Goal: Task Accomplishment & Management: Complete application form

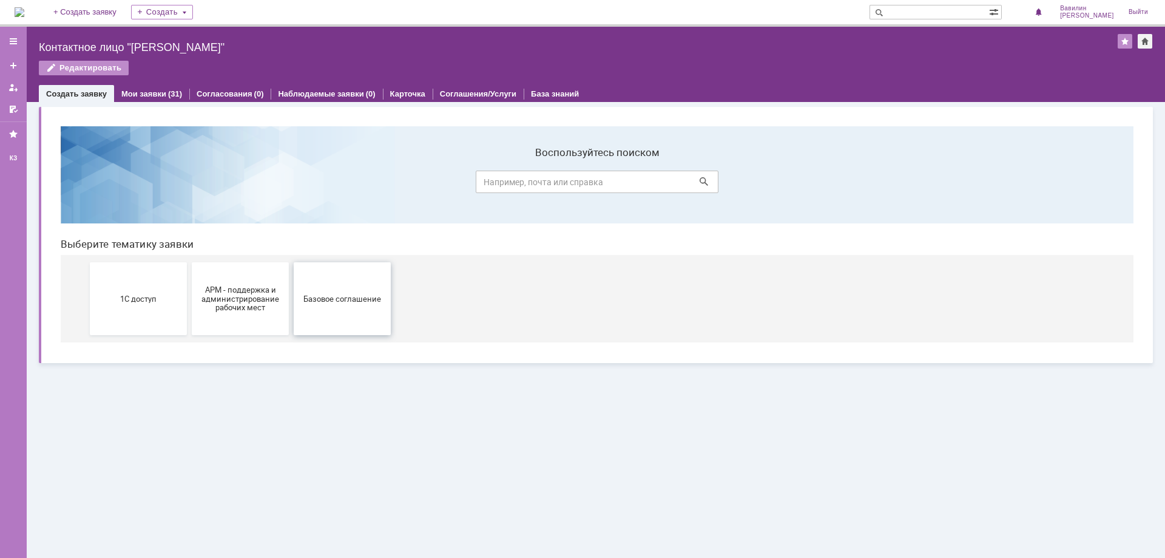
click at [334, 318] on button "Базовое соглашение" at bounding box center [342, 298] width 97 height 73
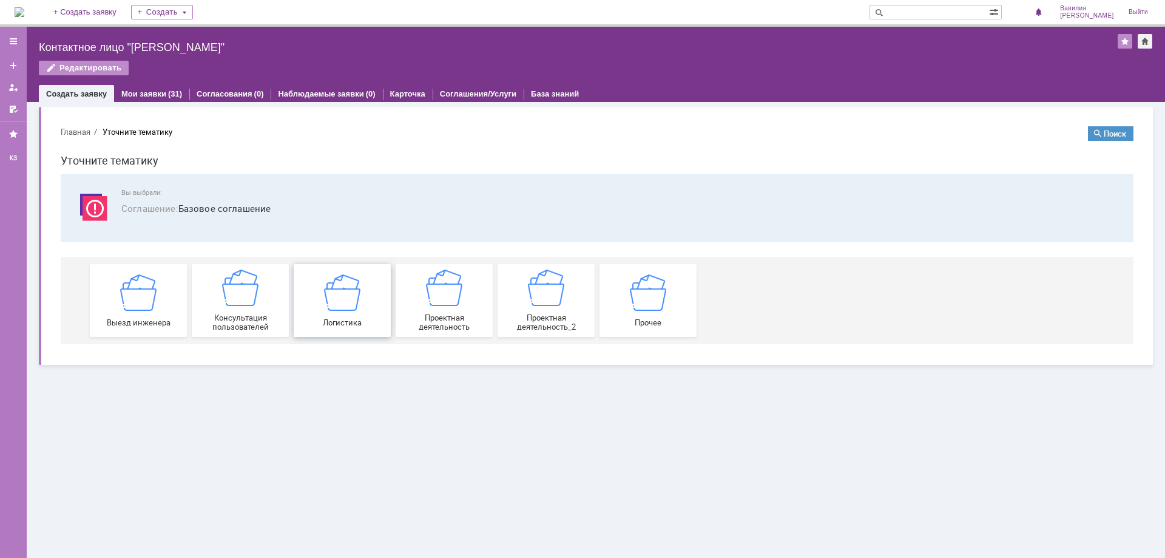
click at [359, 289] on img at bounding box center [342, 292] width 36 height 36
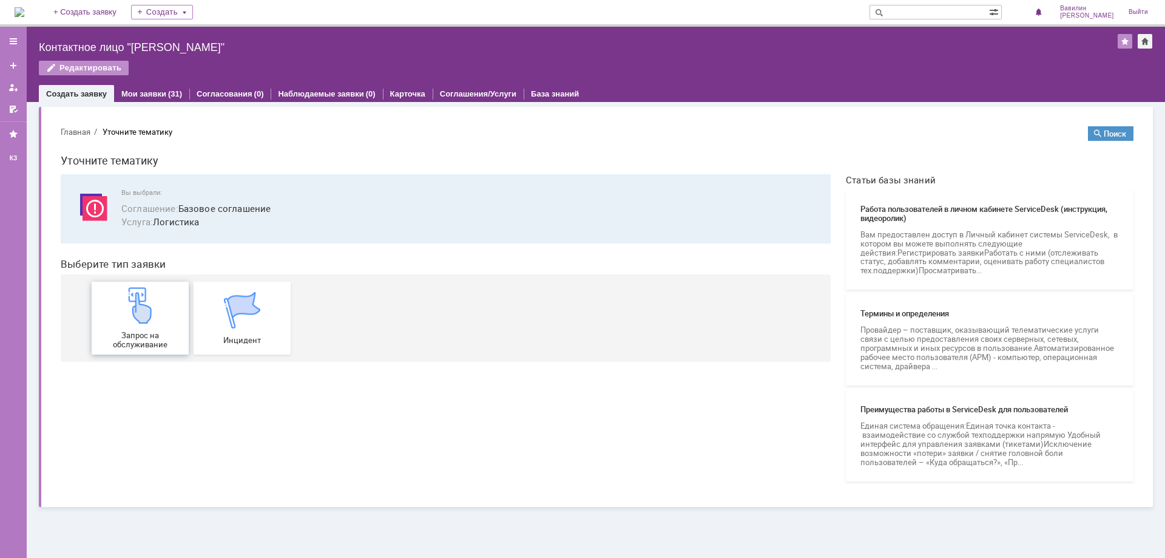
click at [167, 317] on div "Запрос на обслуживание" at bounding box center [140, 318] width 90 height 62
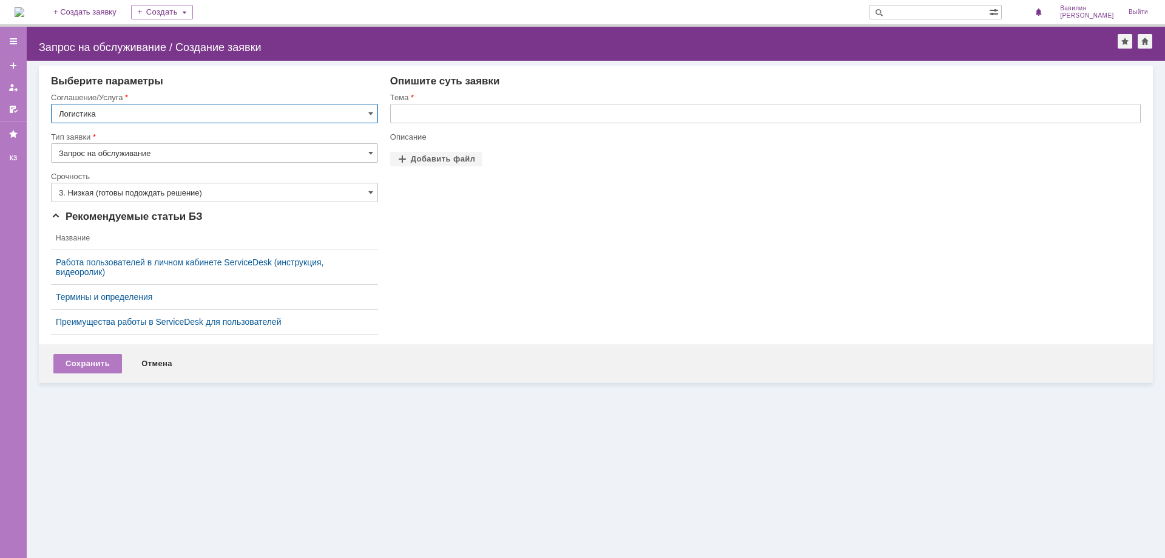
click at [160, 150] on input "Запрос на обслуживание" at bounding box center [214, 152] width 327 height 19
click at [513, 269] on div "Опишите суть заявки Тема Описание Прикрепить файлы Добавить файл Перетащите фай…" at bounding box center [759, 209] width 763 height 269
type input "Запрос на обслуживание"
click at [209, 196] on input "3. Низкая (готовы подождать решение)" at bounding box center [214, 192] width 327 height 19
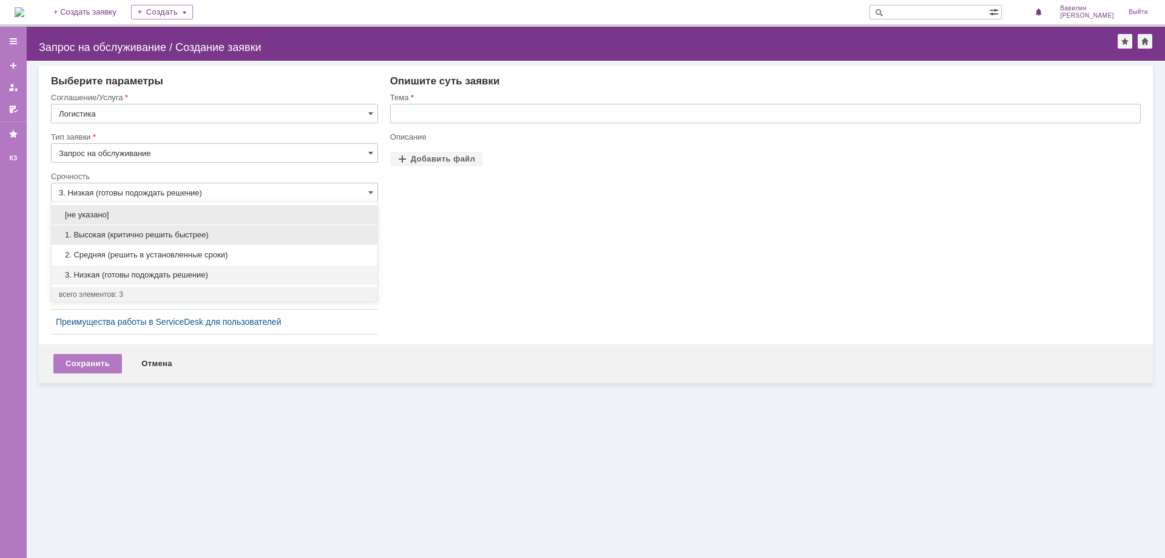
click at [141, 231] on span "1. Высокая (критично решить быстрее)" at bounding box center [214, 235] width 311 height 10
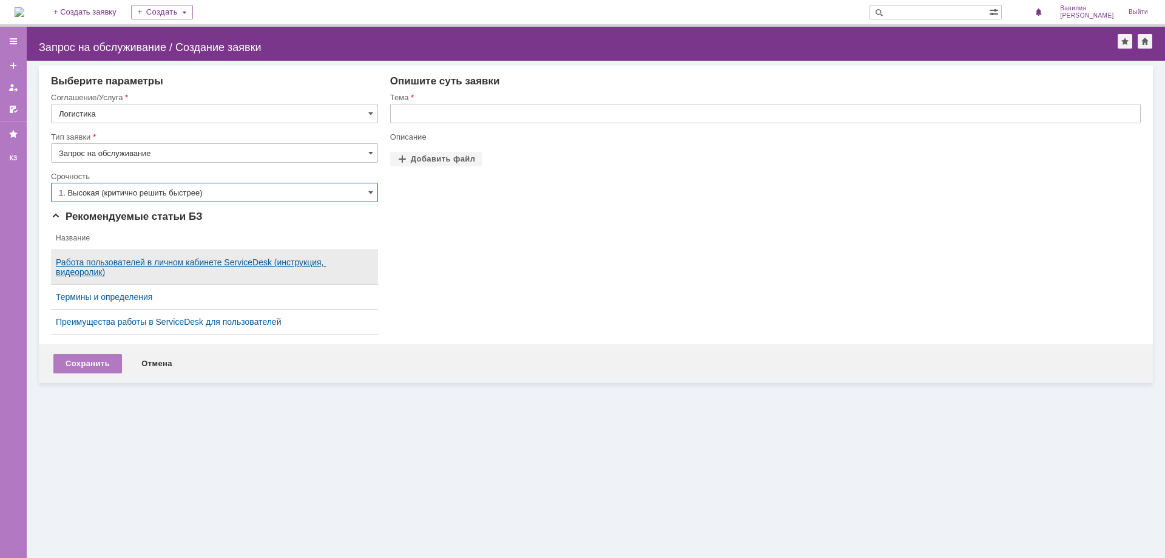
type input "1. Высокая (критично решить быстрее)"
click at [456, 113] on input "text" at bounding box center [765, 113] width 750 height 19
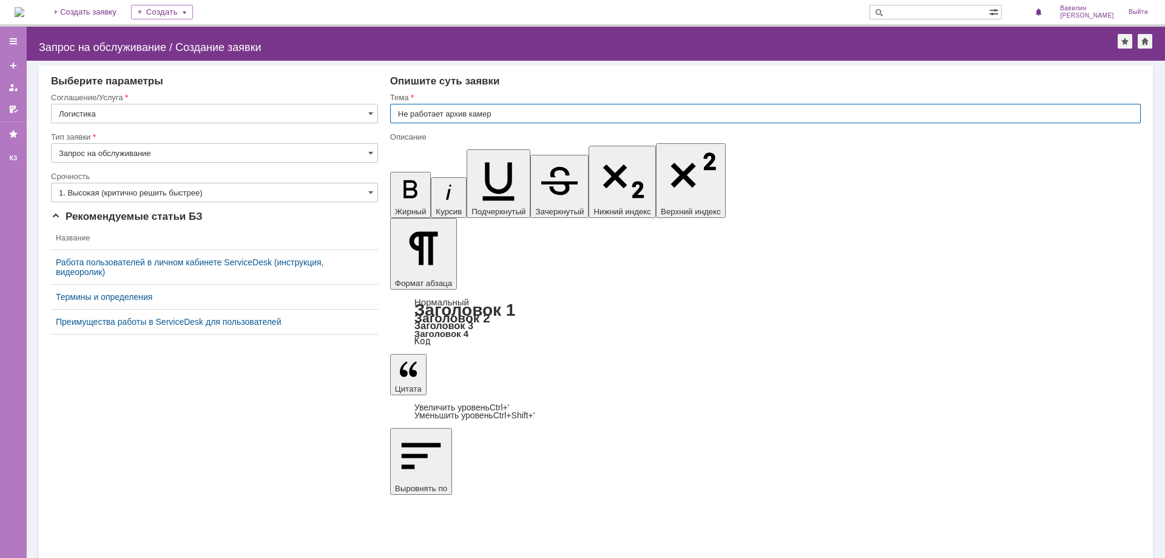
type input "Не работает архив камер"
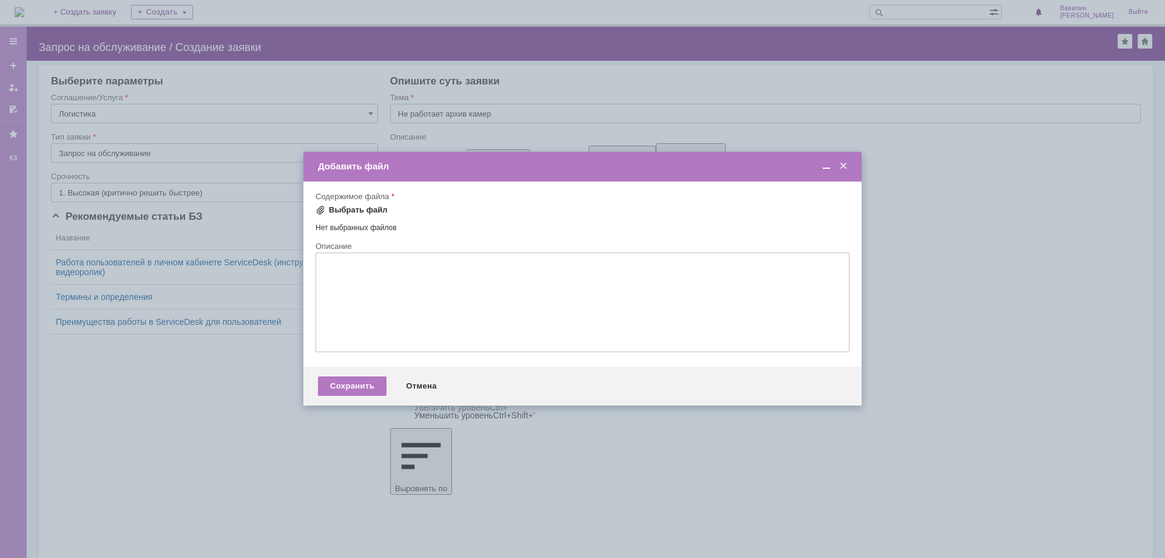
click at [367, 209] on div "Выбрать файл" at bounding box center [358, 210] width 59 height 10
click at [356, 390] on div "Сохранить" at bounding box center [352, 387] width 69 height 19
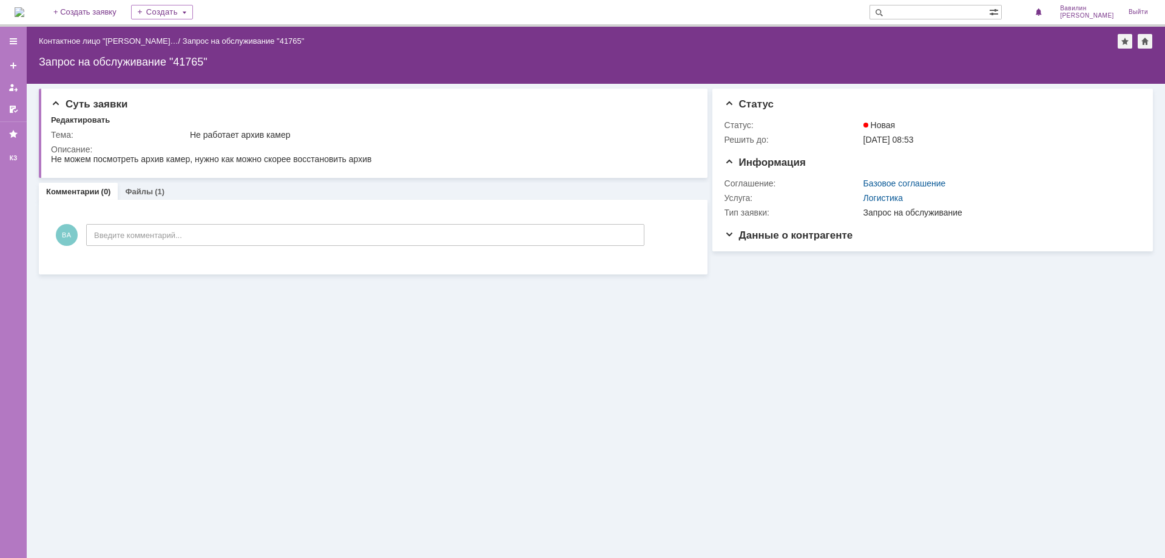
click at [189, 56] on div "Запрос на обслуживание "41765"" at bounding box center [596, 62] width 1114 height 12
click at [220, 60] on div "Запрос на обслуживание "41765"" at bounding box center [596, 62] width 1114 height 12
drag, startPoint x: 224, startPoint y: 57, endPoint x: 37, endPoint y: 56, distance: 186.9
click at [37, 56] on div "Назад | Контактное лицо "[PERSON_NAME]… / Запрос на обслуживание "41765" Запрос…" at bounding box center [596, 55] width 1138 height 57
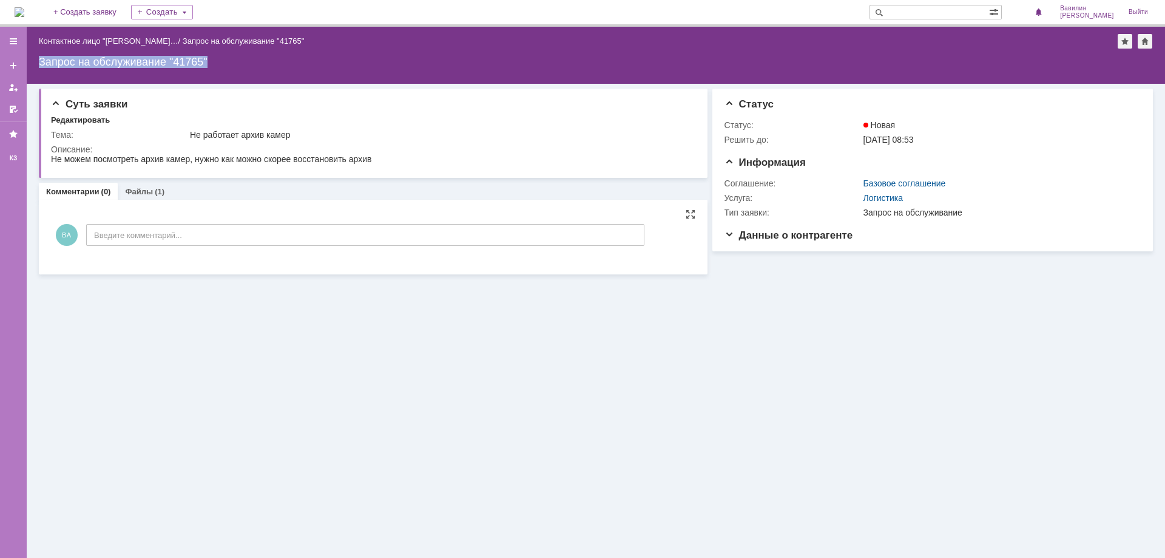
copy div "Запрос на обслуживание "41765""
